Goal: Task Accomplishment & Management: Manage account settings

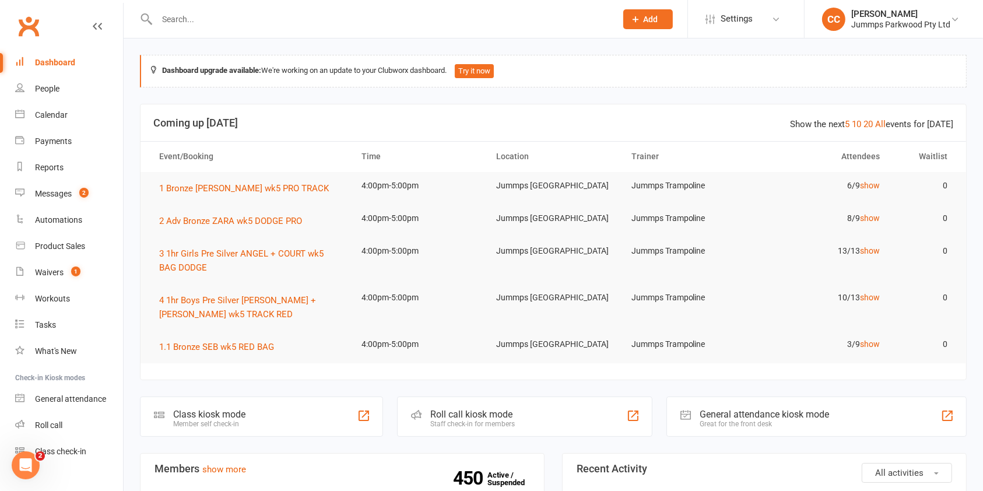
click at [198, 25] on input "text" at bounding box center [380, 19] width 455 height 16
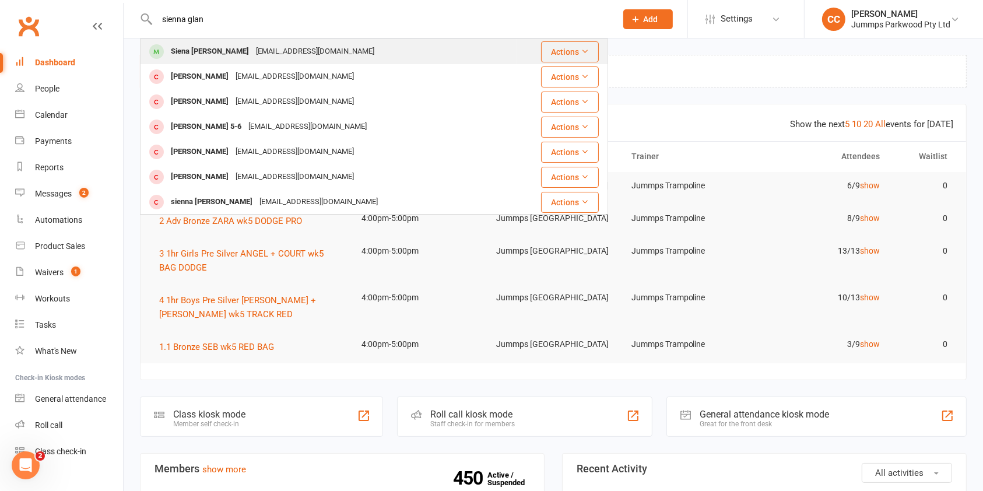
type input "sienna glan"
click at [200, 52] on div "Siena [PERSON_NAME]" at bounding box center [209, 51] width 85 height 17
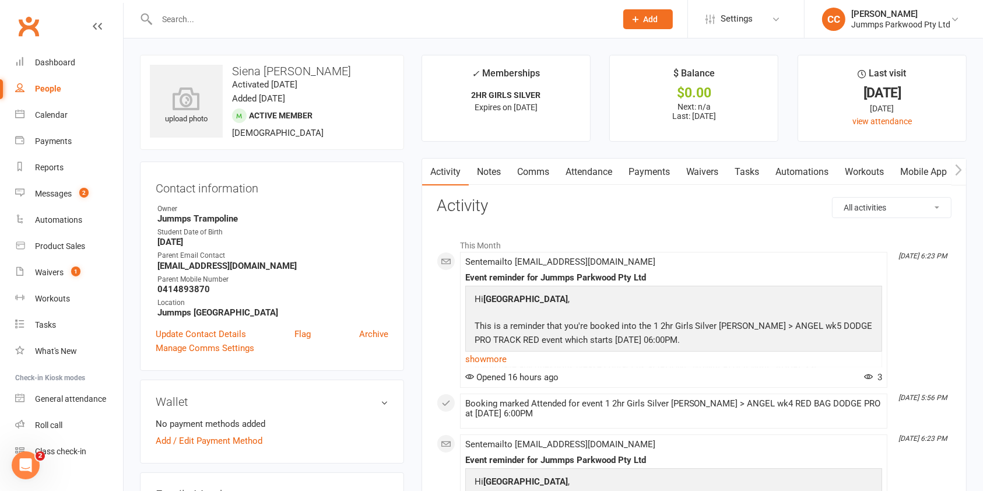
click at [602, 171] on link "Attendance" at bounding box center [588, 172] width 63 height 27
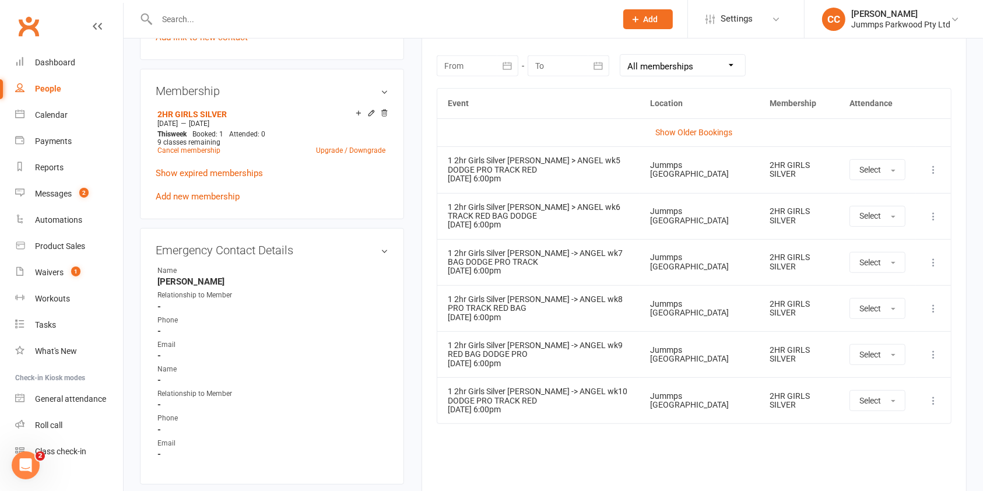
scroll to position [511, 0]
click at [893, 171] on span "button" at bounding box center [893, 172] width 5 height 2
click at [894, 219] on link "Absent" at bounding box center [907, 220] width 115 height 23
click at [353, 21] on input "text" at bounding box center [380, 19] width 455 height 16
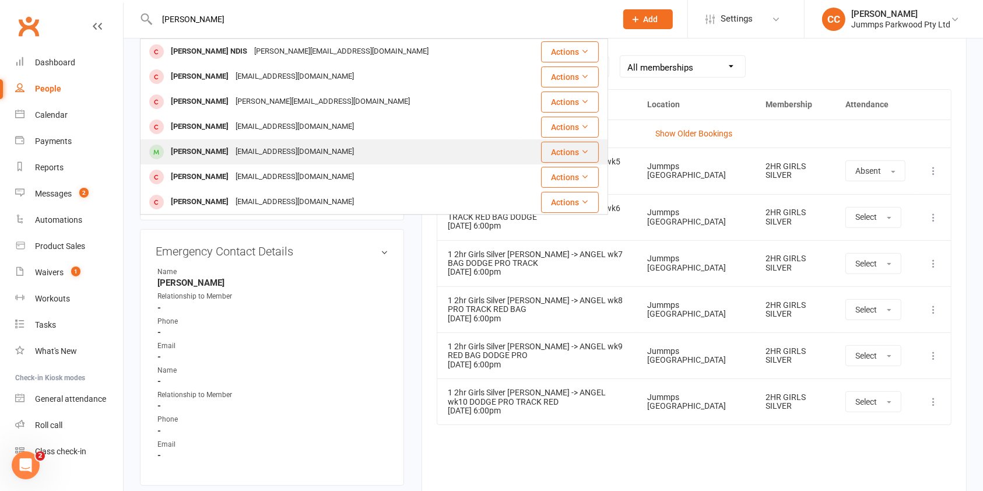
type input "[PERSON_NAME]"
click at [342, 149] on div "[PERSON_NAME] [EMAIL_ADDRESS][DOMAIN_NAME]" at bounding box center [331, 152] width 380 height 24
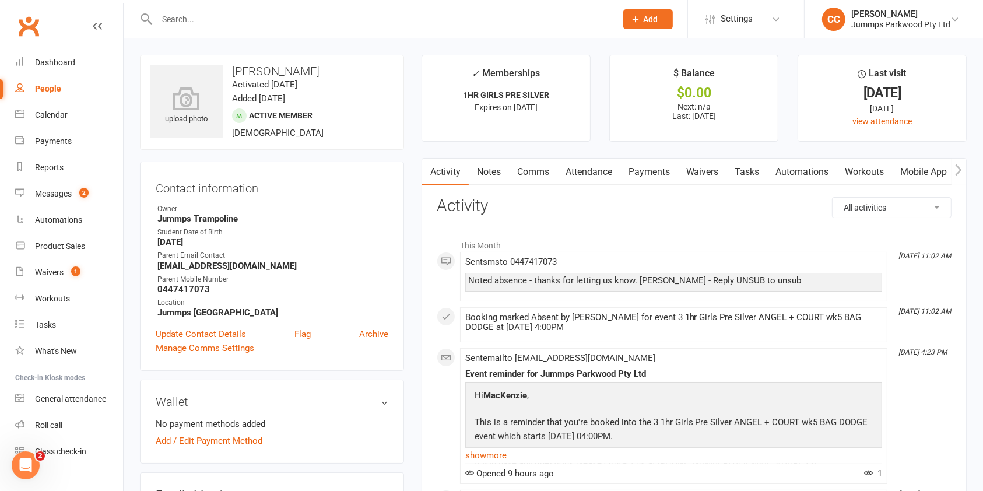
click at [602, 171] on link "Attendance" at bounding box center [588, 172] width 63 height 27
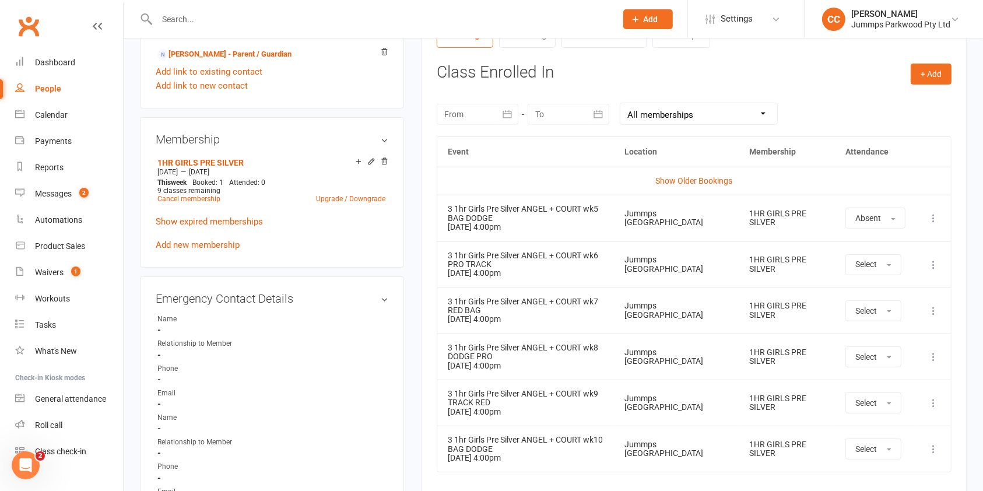
scroll to position [461, 0]
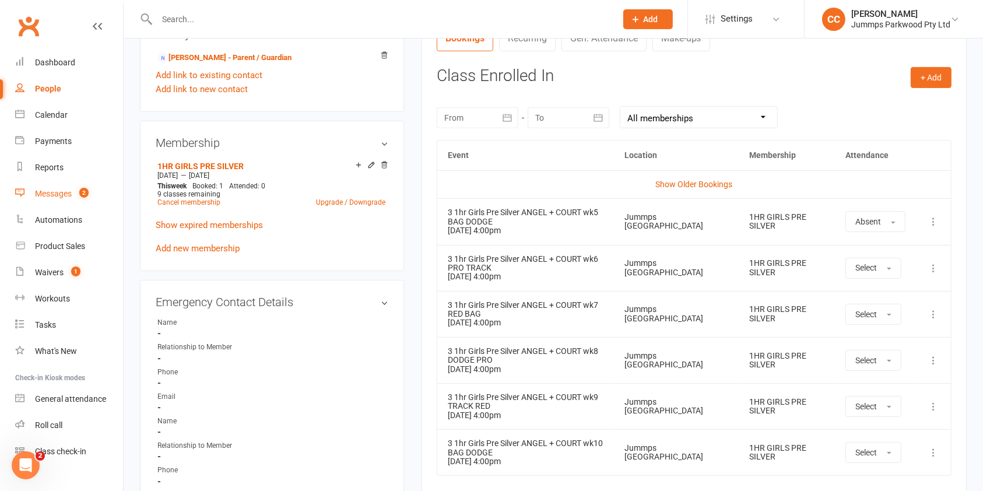
click at [73, 193] on link "Messages 2" at bounding box center [69, 194] width 108 height 26
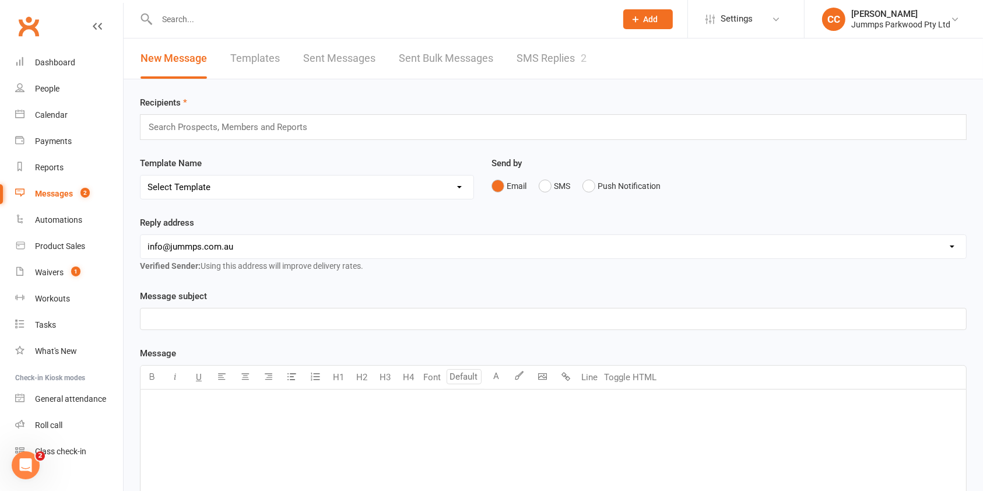
click at [565, 61] on link "SMS Replies 2" at bounding box center [552, 58] width 70 height 40
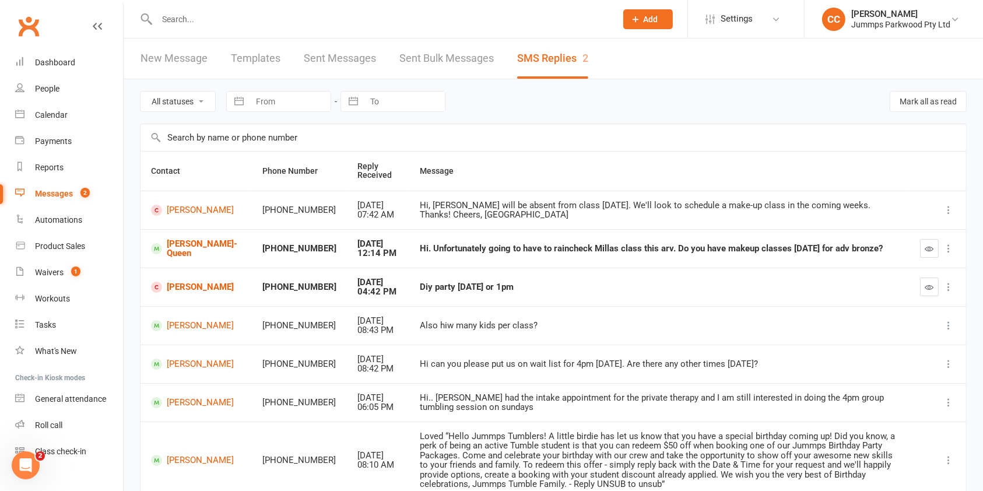
click at [236, 15] on input "text" at bounding box center [380, 19] width 455 height 16
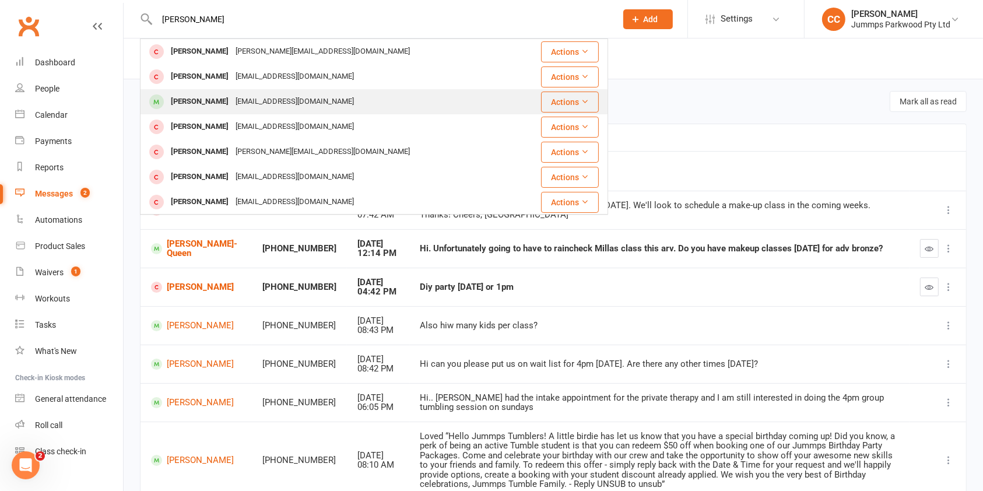
type input "[PERSON_NAME]"
click at [177, 103] on div "[PERSON_NAME]" at bounding box center [199, 101] width 65 height 17
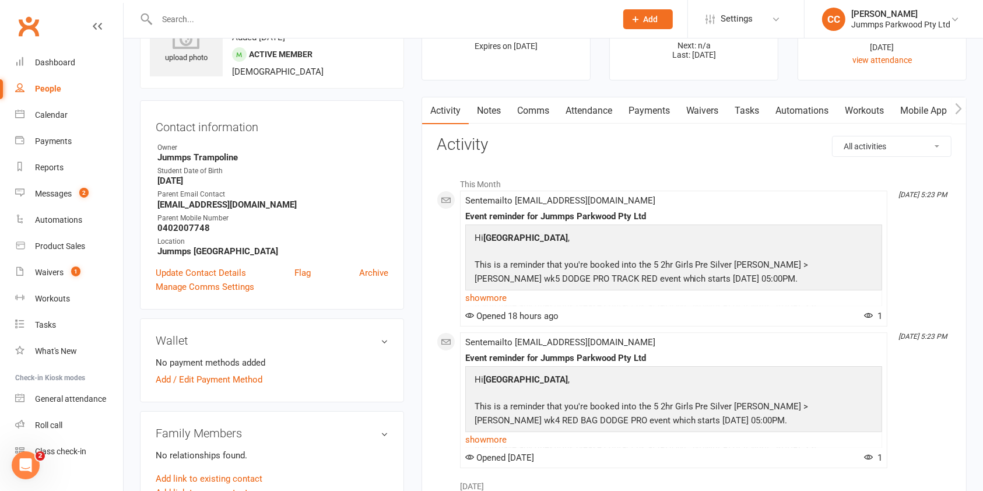
scroll to position [61, 0]
click at [587, 103] on link "Attendance" at bounding box center [588, 111] width 63 height 27
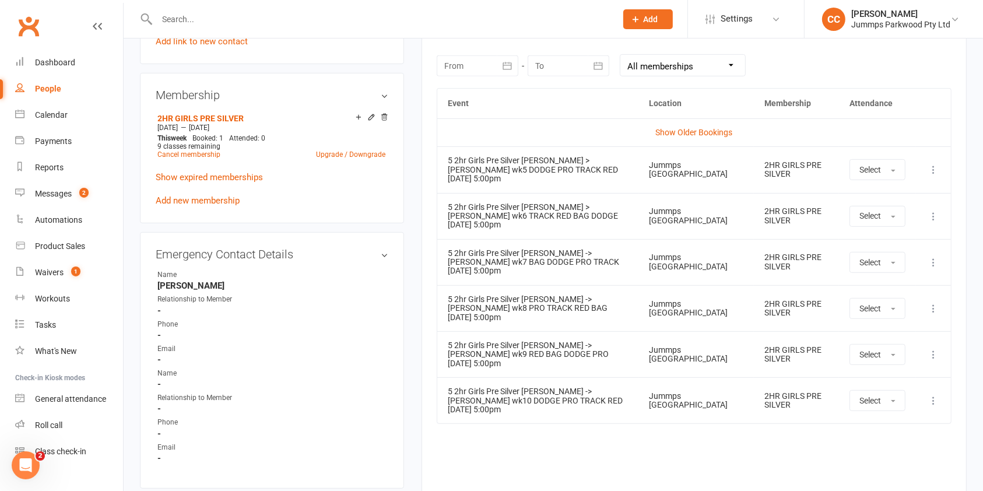
scroll to position [514, 0]
click at [858, 175] on button "Select" at bounding box center [878, 168] width 56 height 21
click at [872, 220] on span "Absent" at bounding box center [872, 218] width 27 height 10
